Goal: Find specific page/section

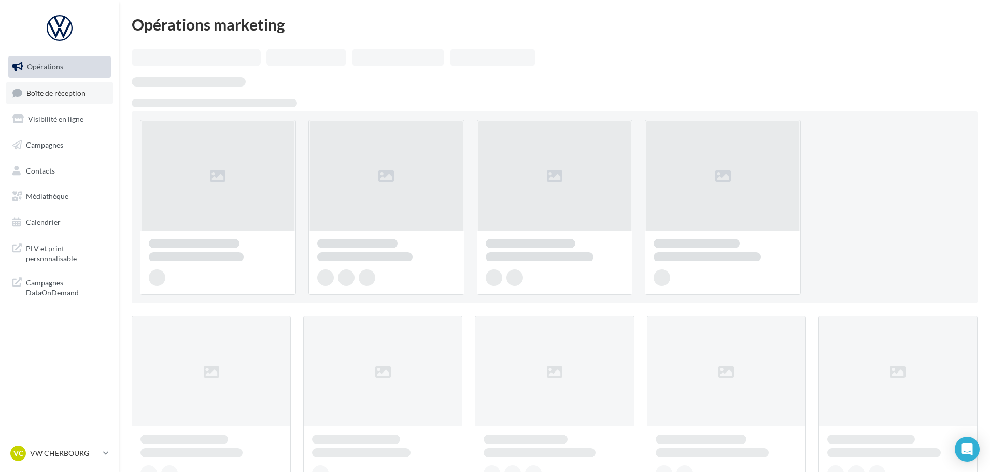
click at [56, 92] on span "Boîte de réception" at bounding box center [55, 92] width 59 height 9
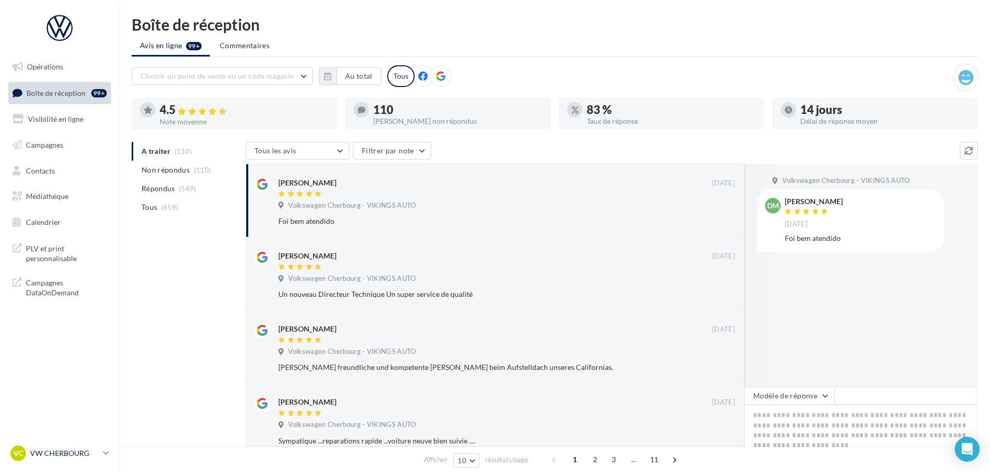
click at [75, 450] on p "VW CHERBOURG" at bounding box center [64, 453] width 69 height 10
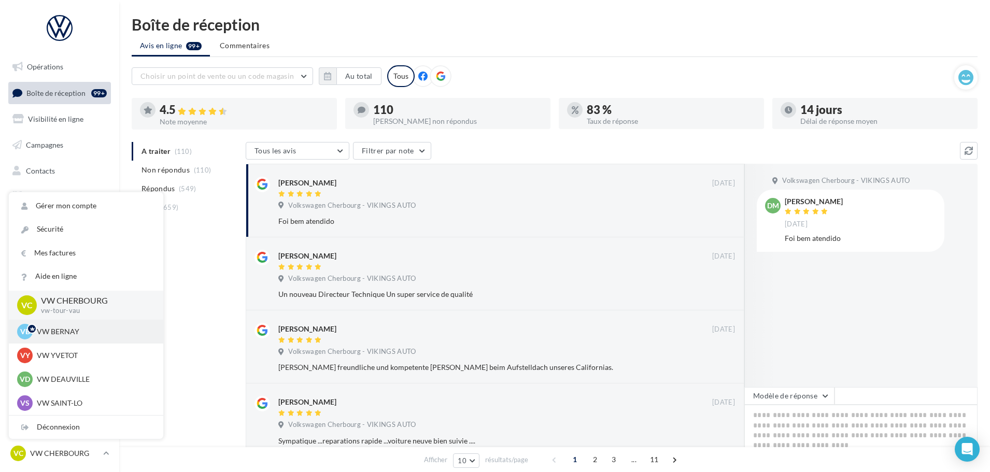
scroll to position [52, 0]
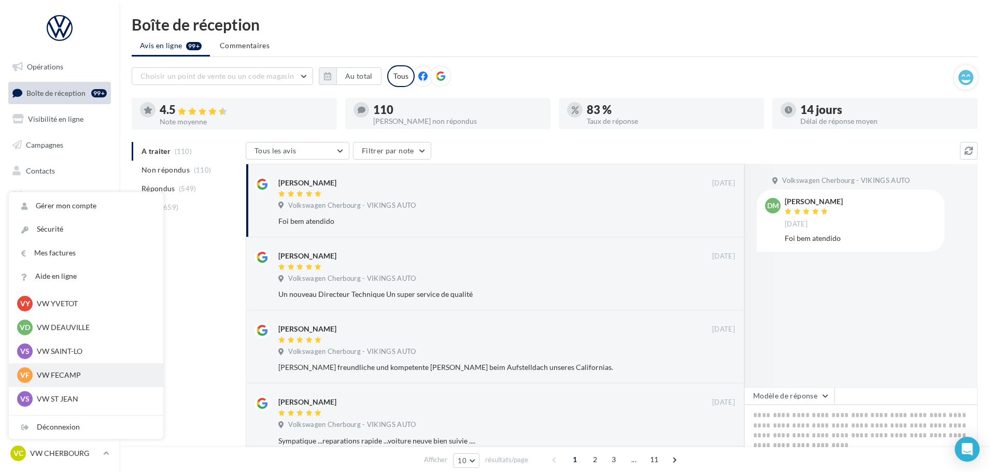
click at [73, 376] on p "VW FECAMP" at bounding box center [94, 375] width 114 height 10
